Goal: Transaction & Acquisition: Purchase product/service

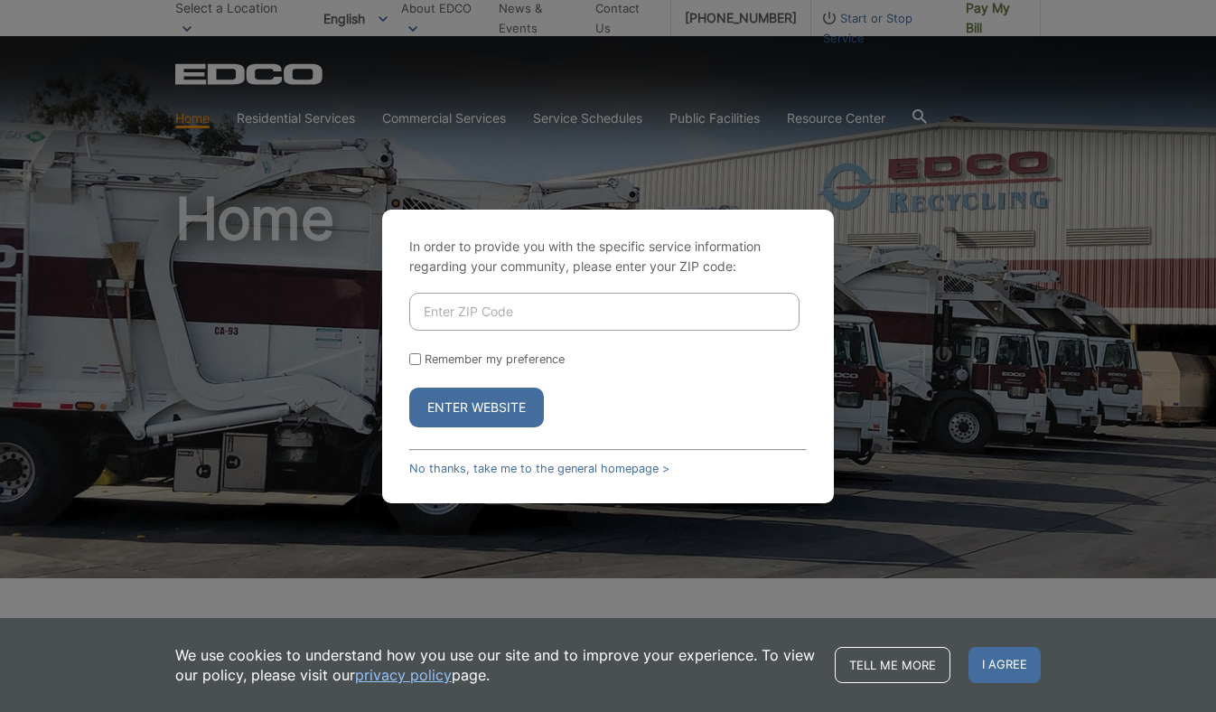
click at [466, 305] on input "Enter ZIP Code" at bounding box center [604, 312] width 390 height 38
click at [547, 459] on div "In order to provide you with the specific service information regarding your co…" at bounding box center [608, 357] width 452 height 294
click at [547, 464] on link "No thanks, take me to the general homepage >" at bounding box center [539, 469] width 260 height 14
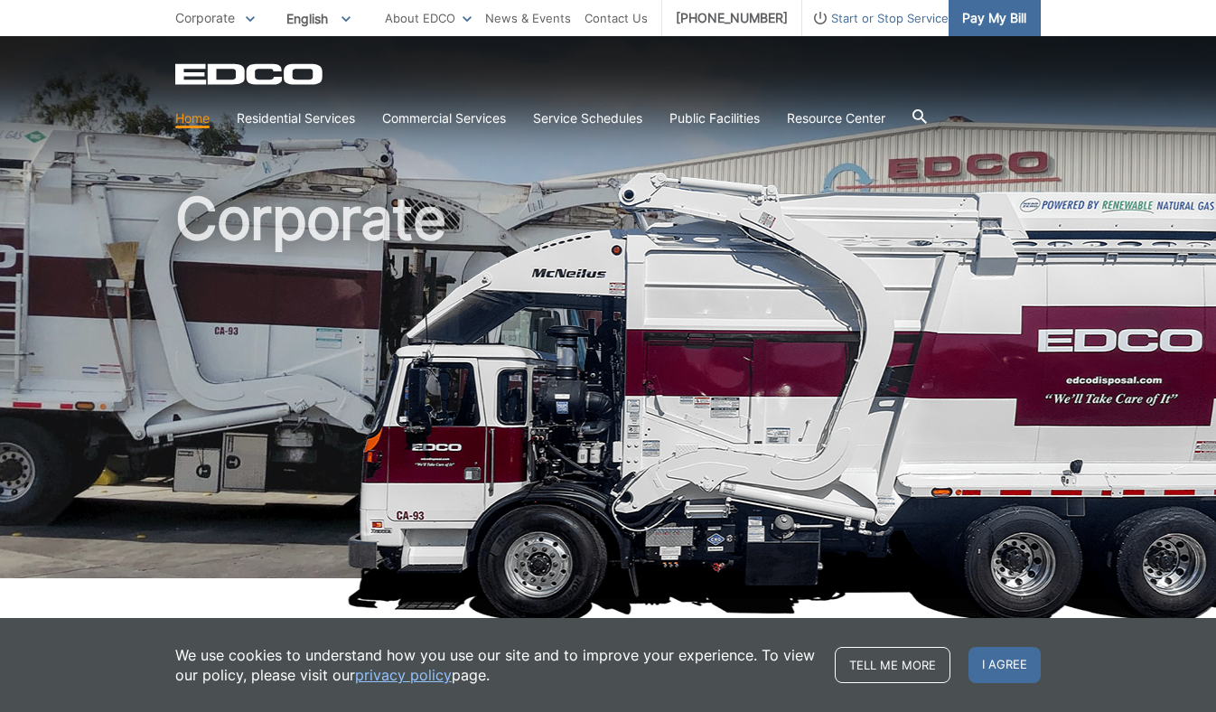
click at [985, 12] on span "Pay My Bill" at bounding box center [994, 18] width 64 height 20
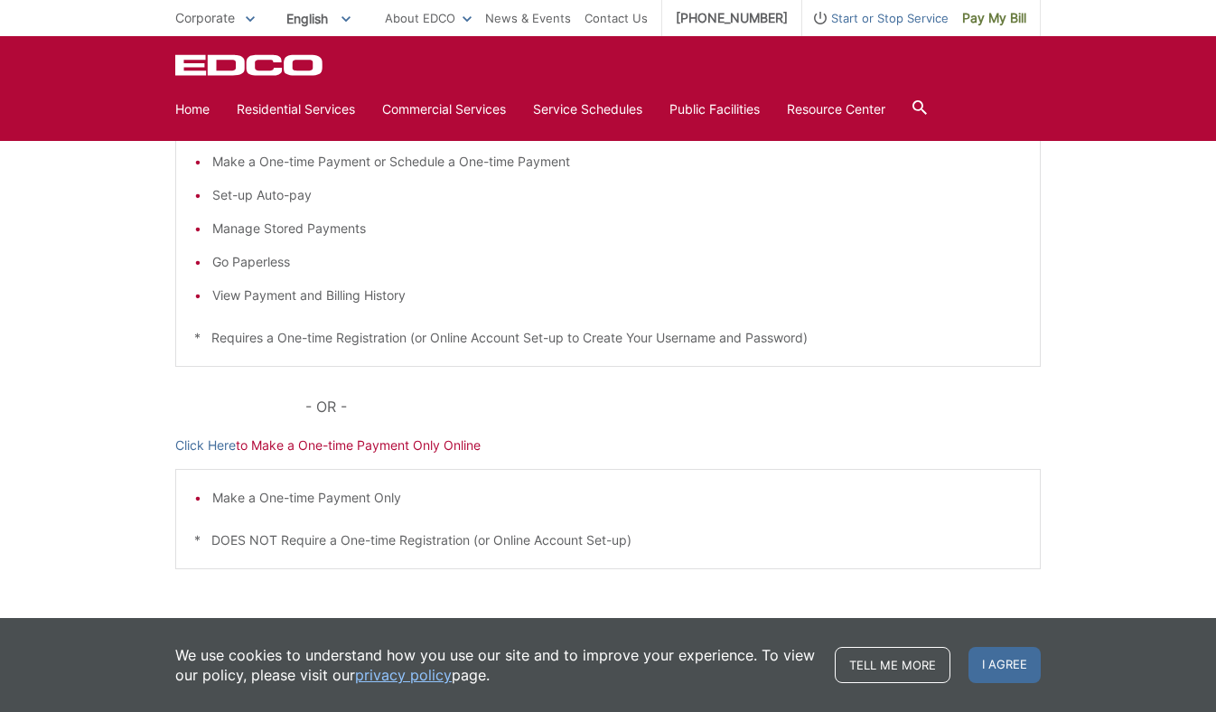
scroll to position [356, 0]
click at [213, 450] on link "Click Here" at bounding box center [205, 447] width 61 height 20
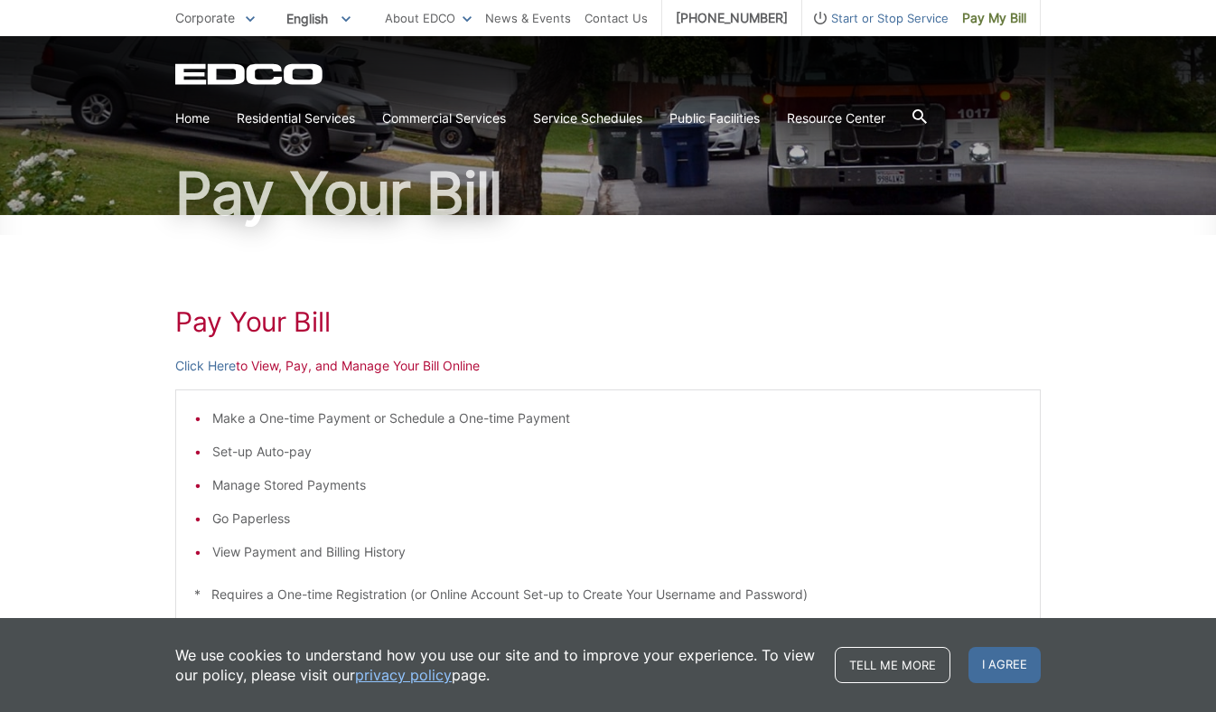
scroll to position [117, 0]
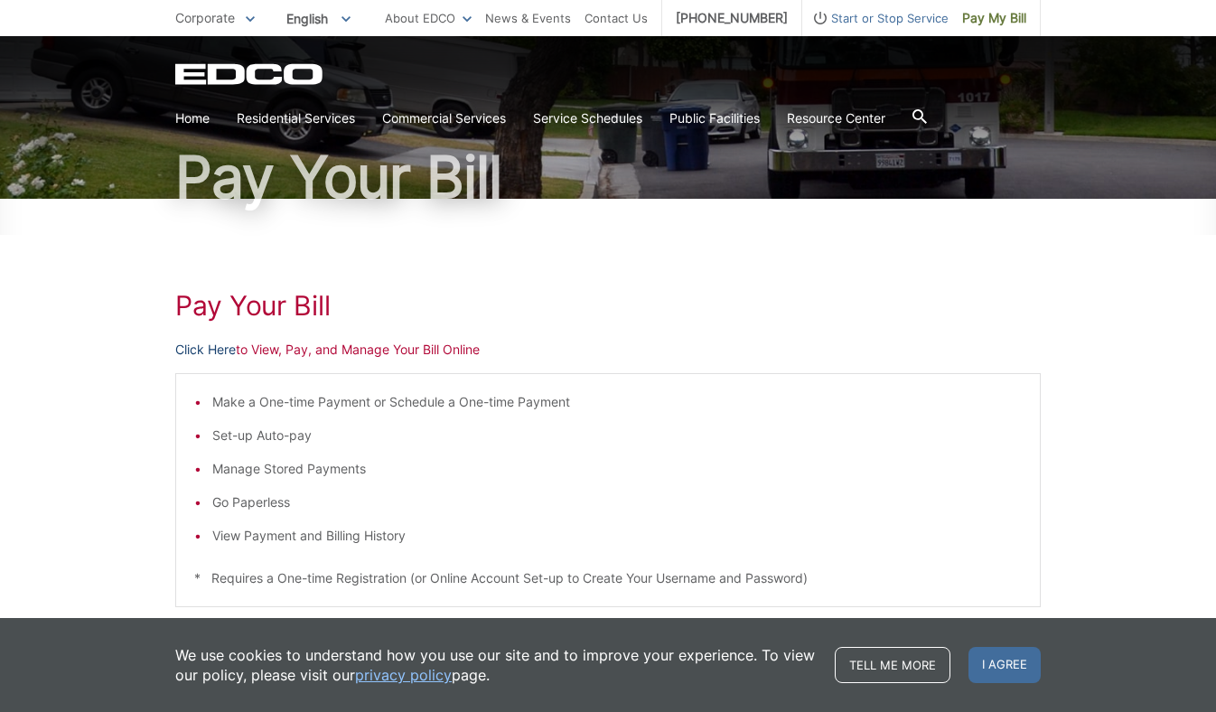
click at [226, 347] on link "Click Here" at bounding box center [205, 350] width 61 height 20
